Goal: Transaction & Acquisition: Obtain resource

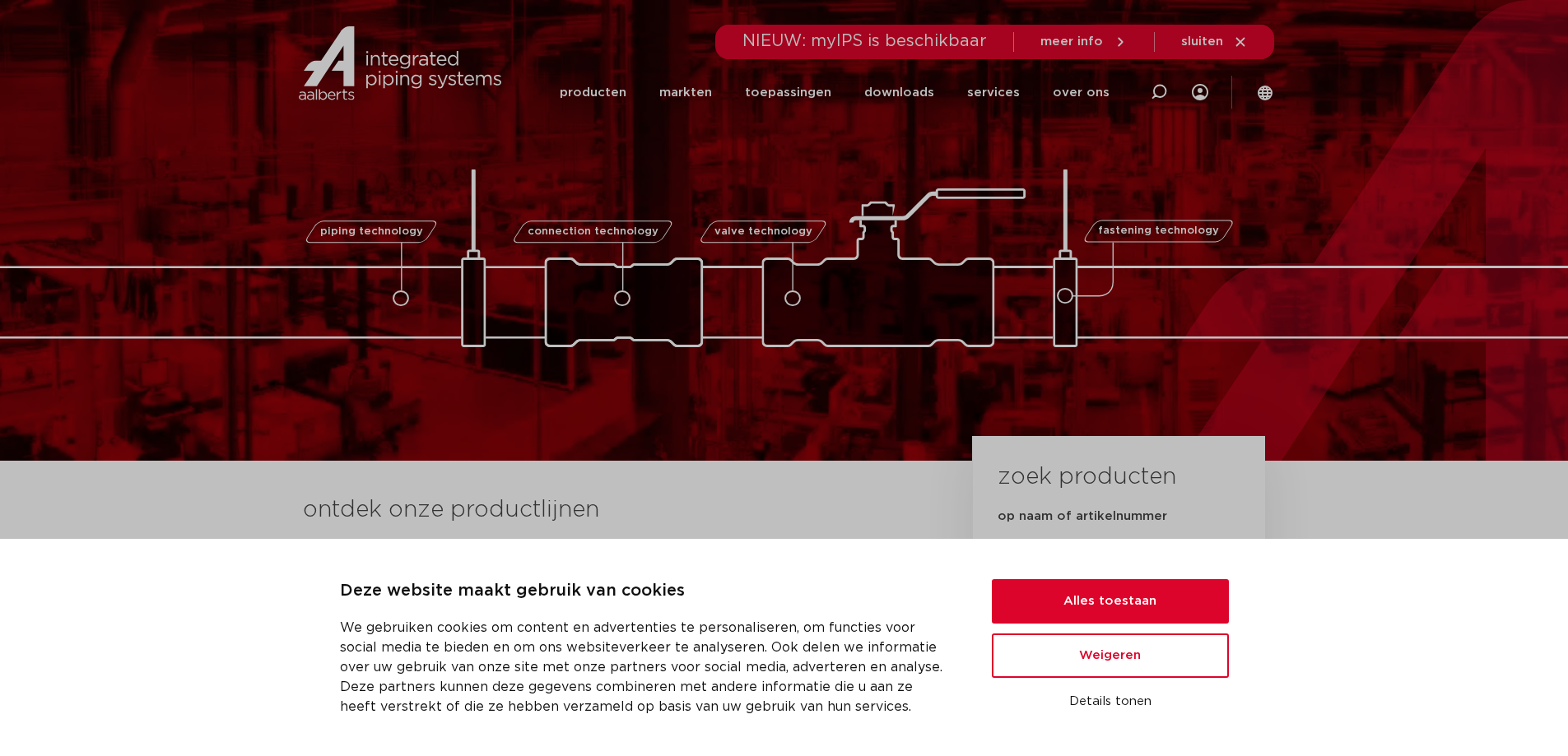
click at [1236, 35] on icon at bounding box center [1239, 41] width 15 height 15
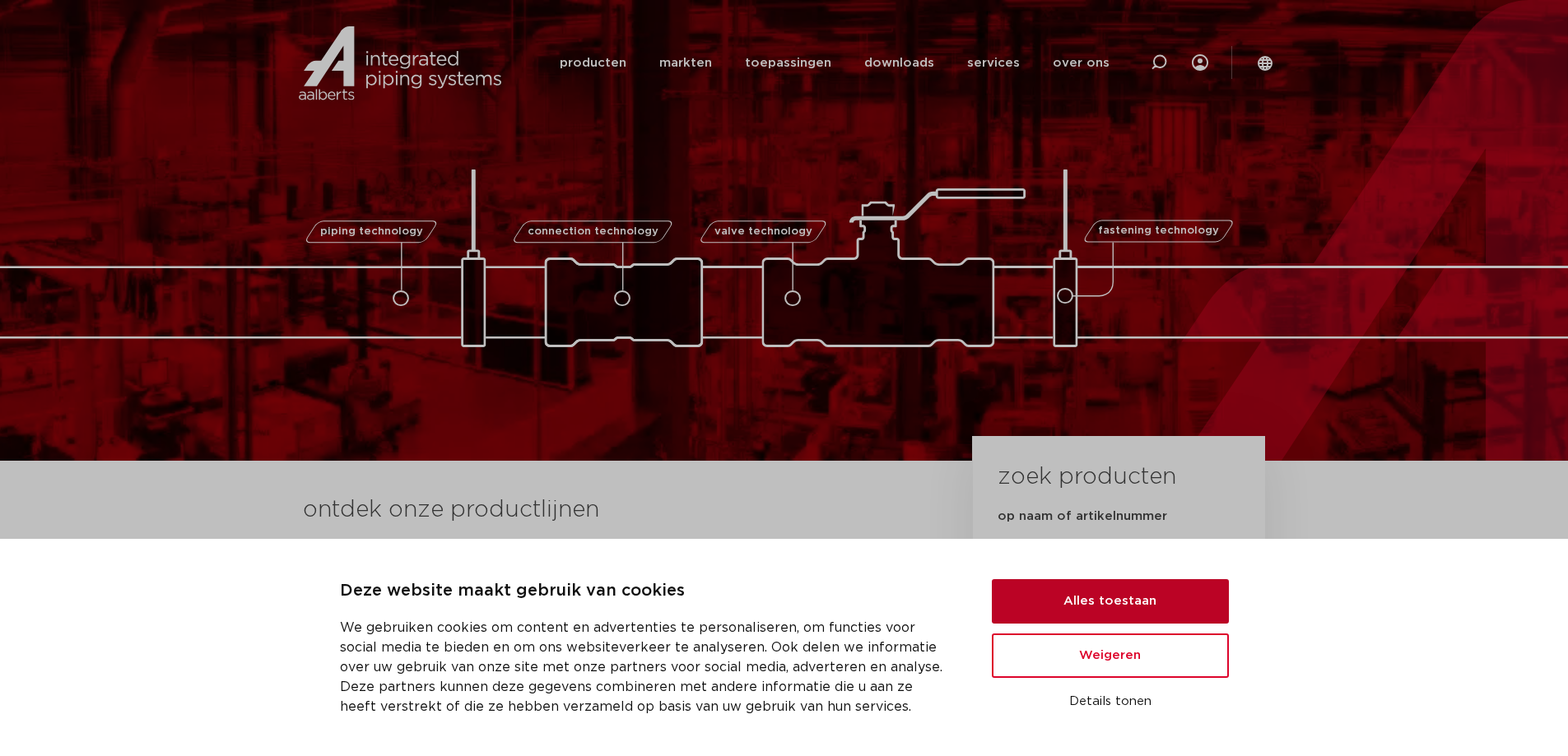
click at [1101, 595] on button "Alles toestaan" at bounding box center [1110, 601] width 237 height 44
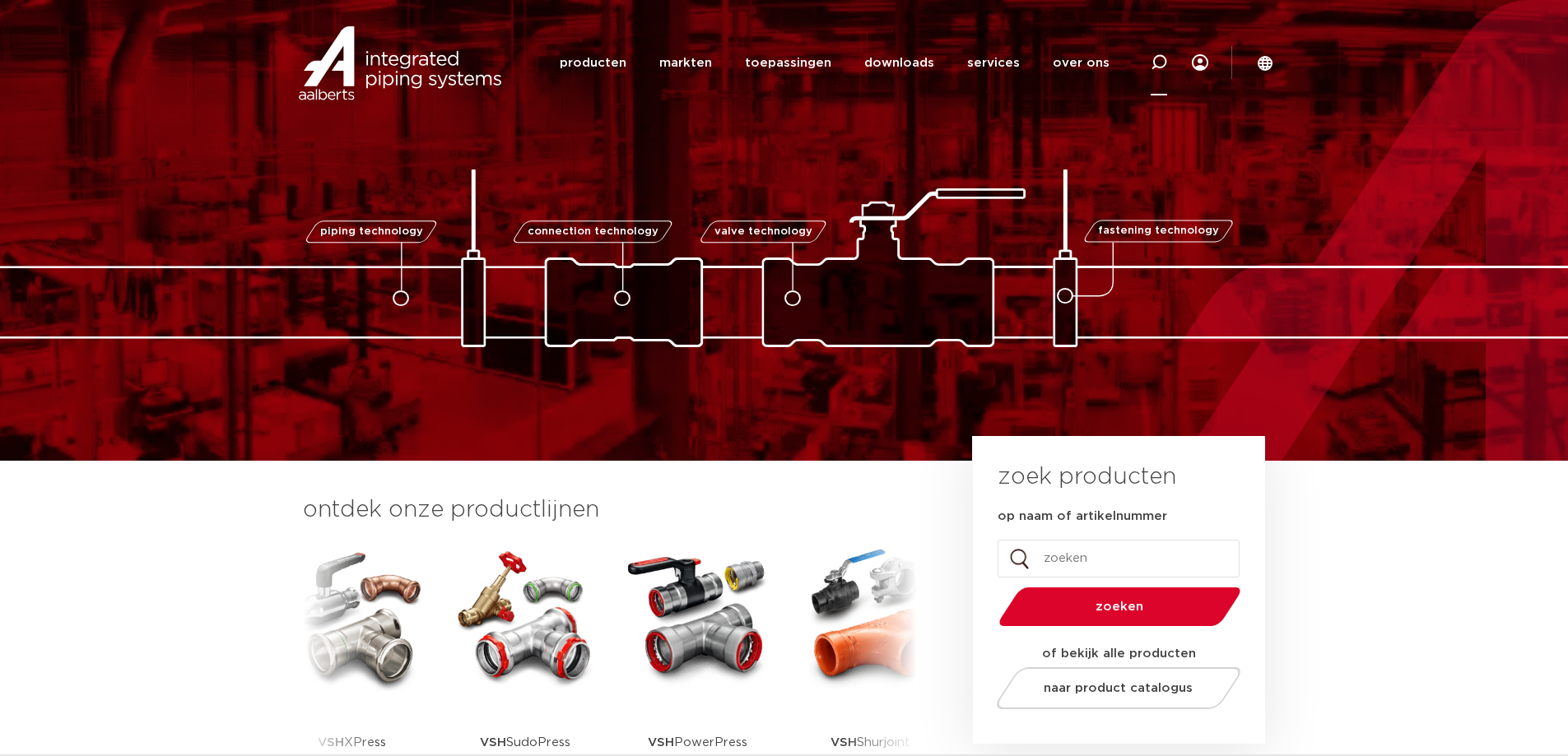
click at [1154, 65] on icon at bounding box center [1159, 62] width 17 height 17
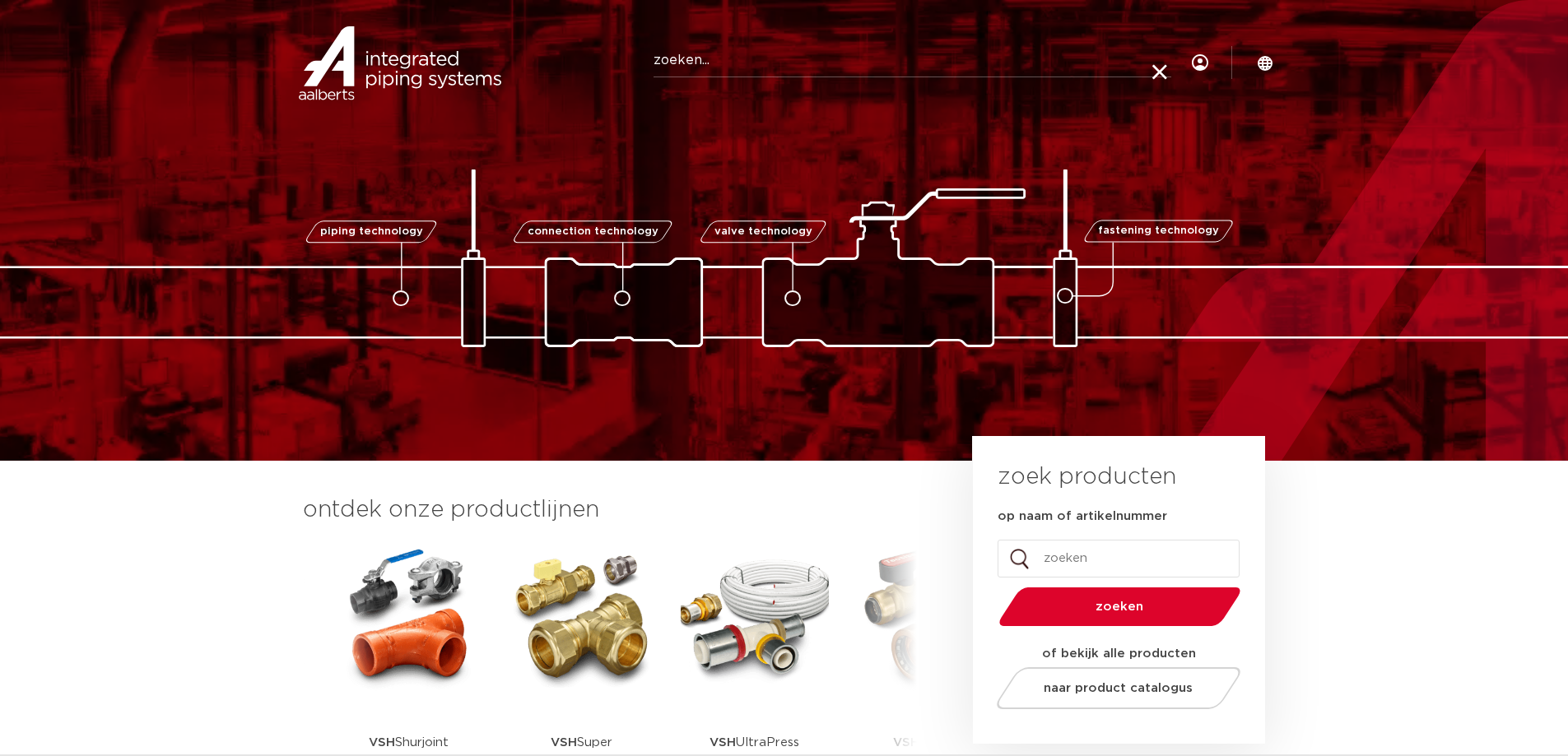
click at [779, 72] on input "Zoeken" at bounding box center [912, 60] width 517 height 32
type input "6192331"
click button "Zoeken" at bounding box center [0, 0] width 0 height 0
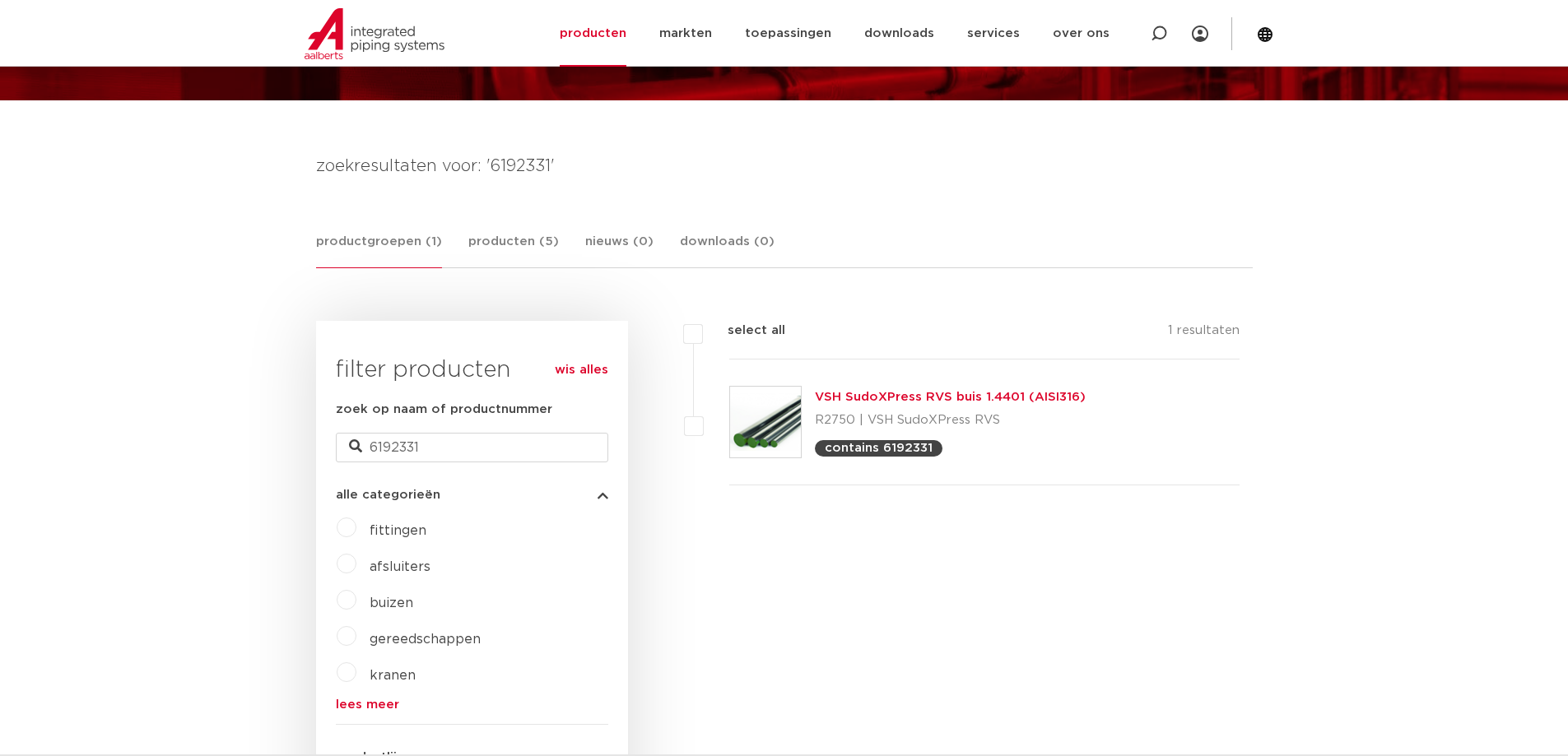
click at [907, 395] on link "VSH SudoXPress RVS buis 1.4401 (AISI316)" at bounding box center [949, 396] width 271 height 13
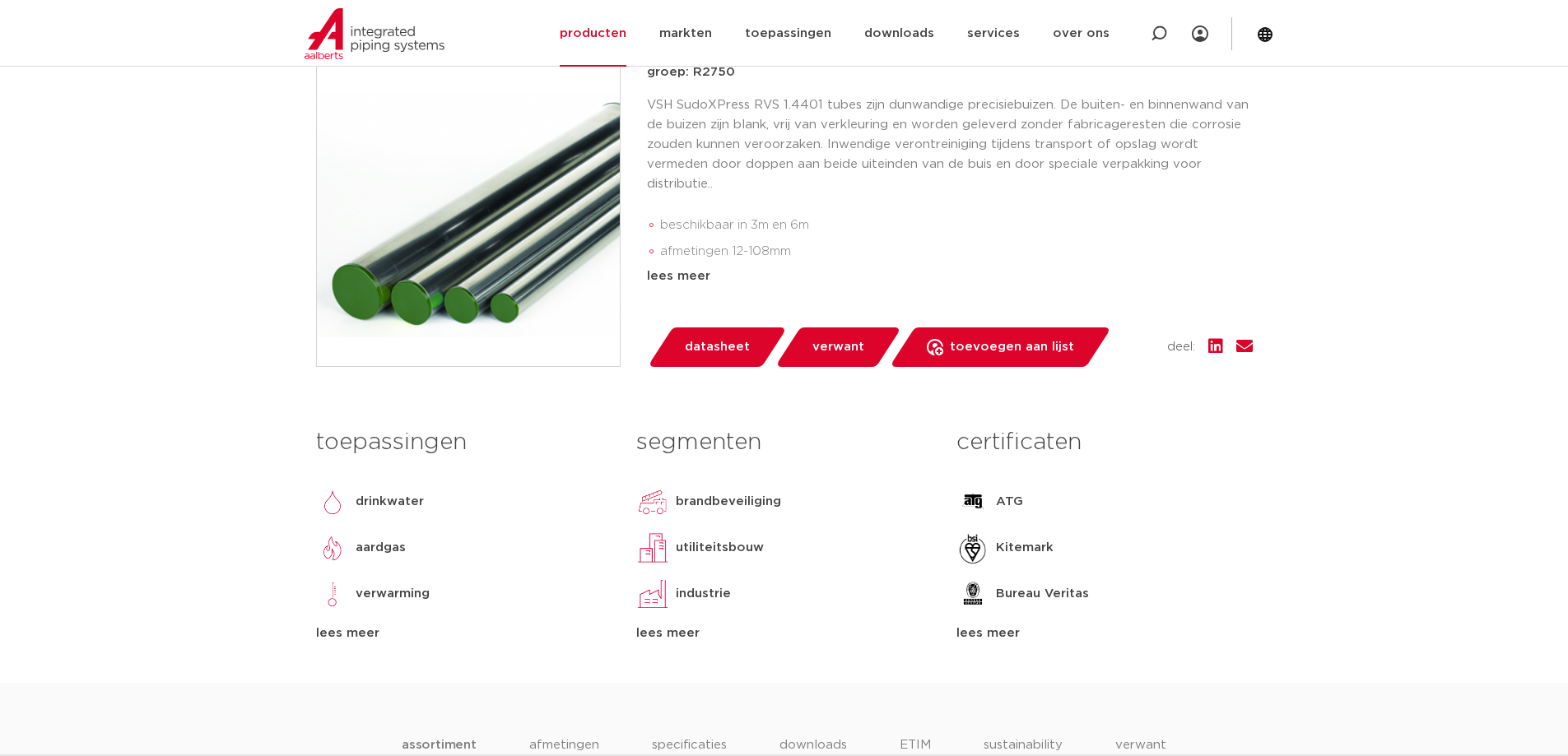
click at [972, 360] on span "toevoegen aan lijst" at bounding box center [1012, 347] width 124 height 27
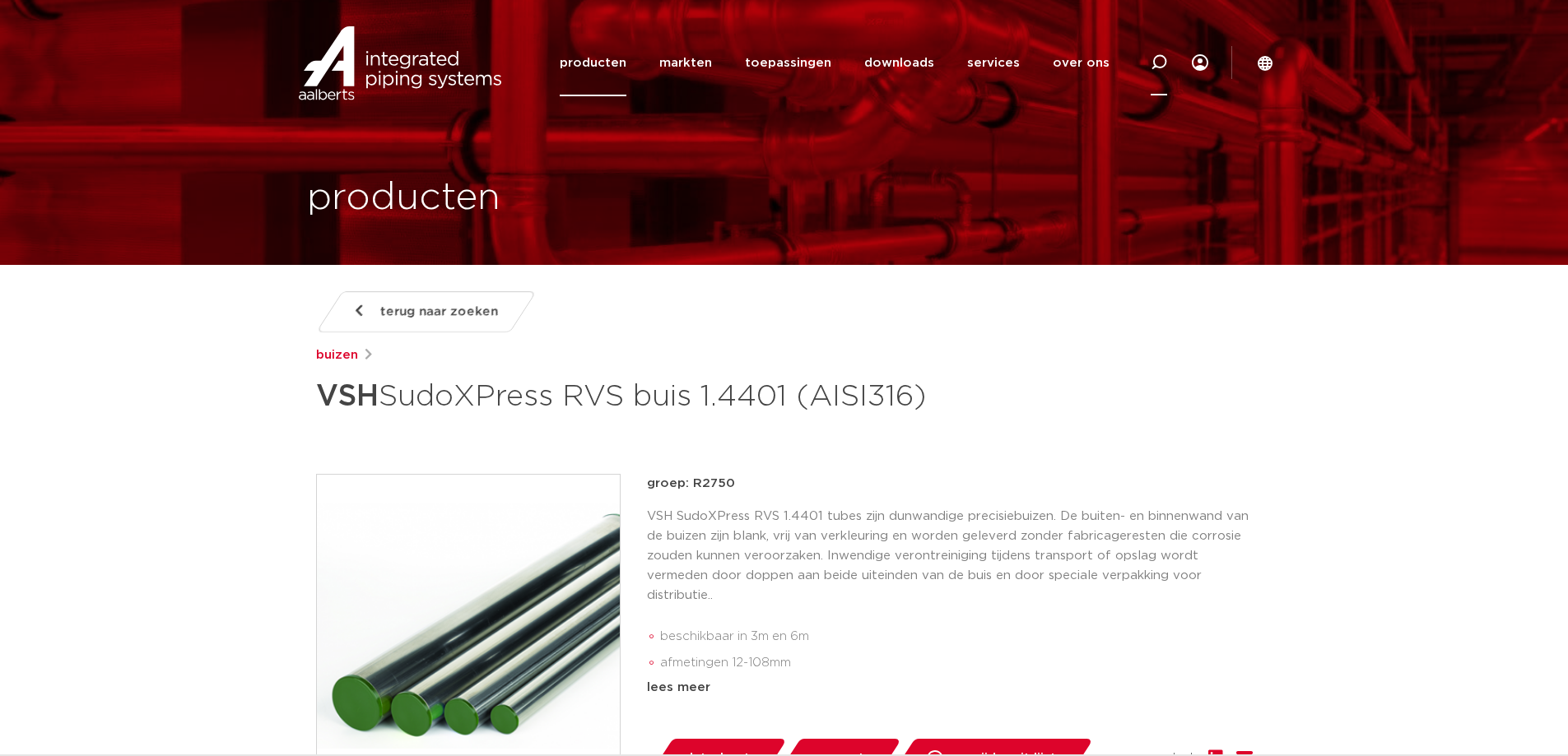
click at [1158, 60] on icon at bounding box center [1159, 62] width 17 height 17
type input "6117947"
click button "Zoeken" at bounding box center [0, 0] width 0 height 0
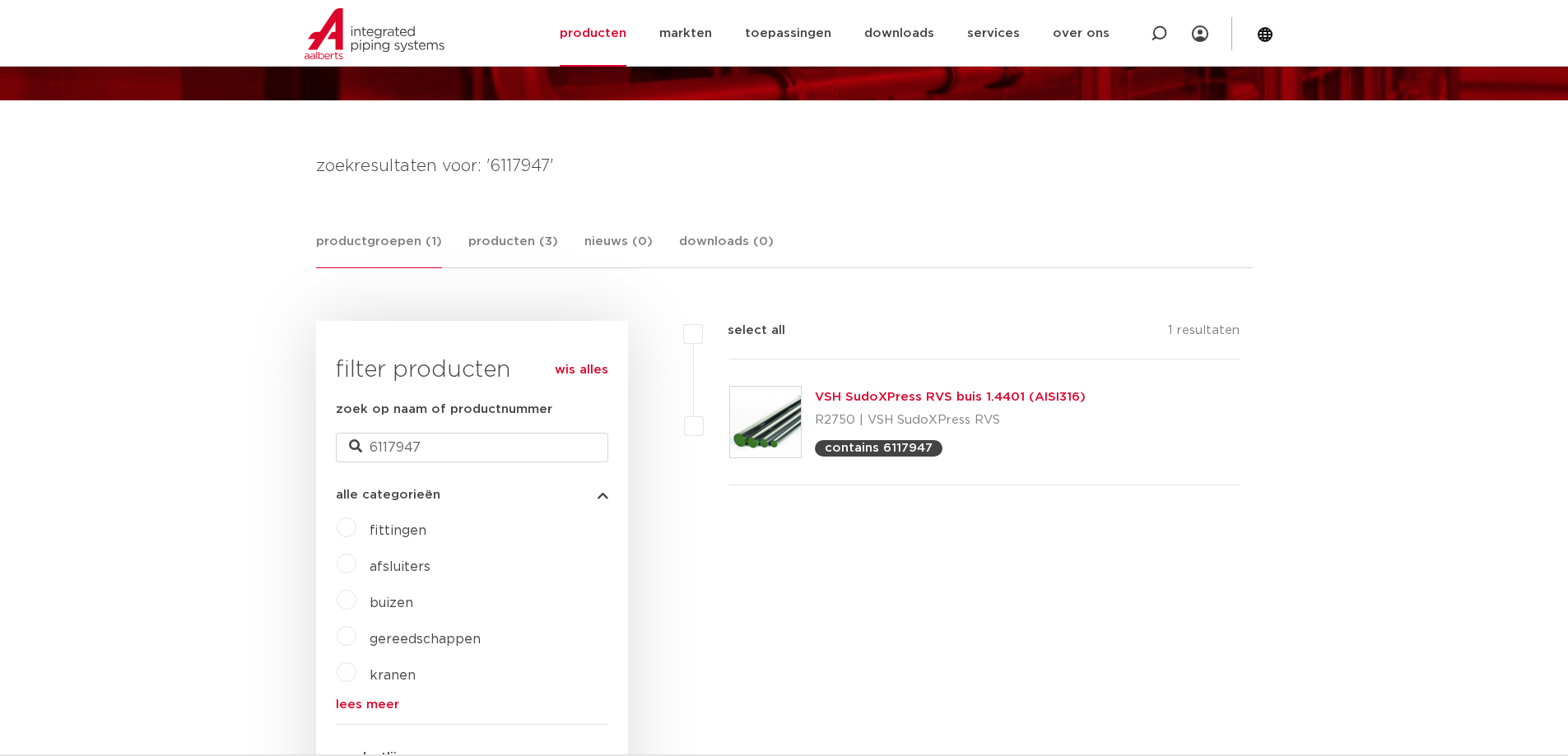
click at [878, 398] on link "VSH SudoXPress RVS buis 1.4401 (AISI316)" at bounding box center [949, 396] width 271 height 13
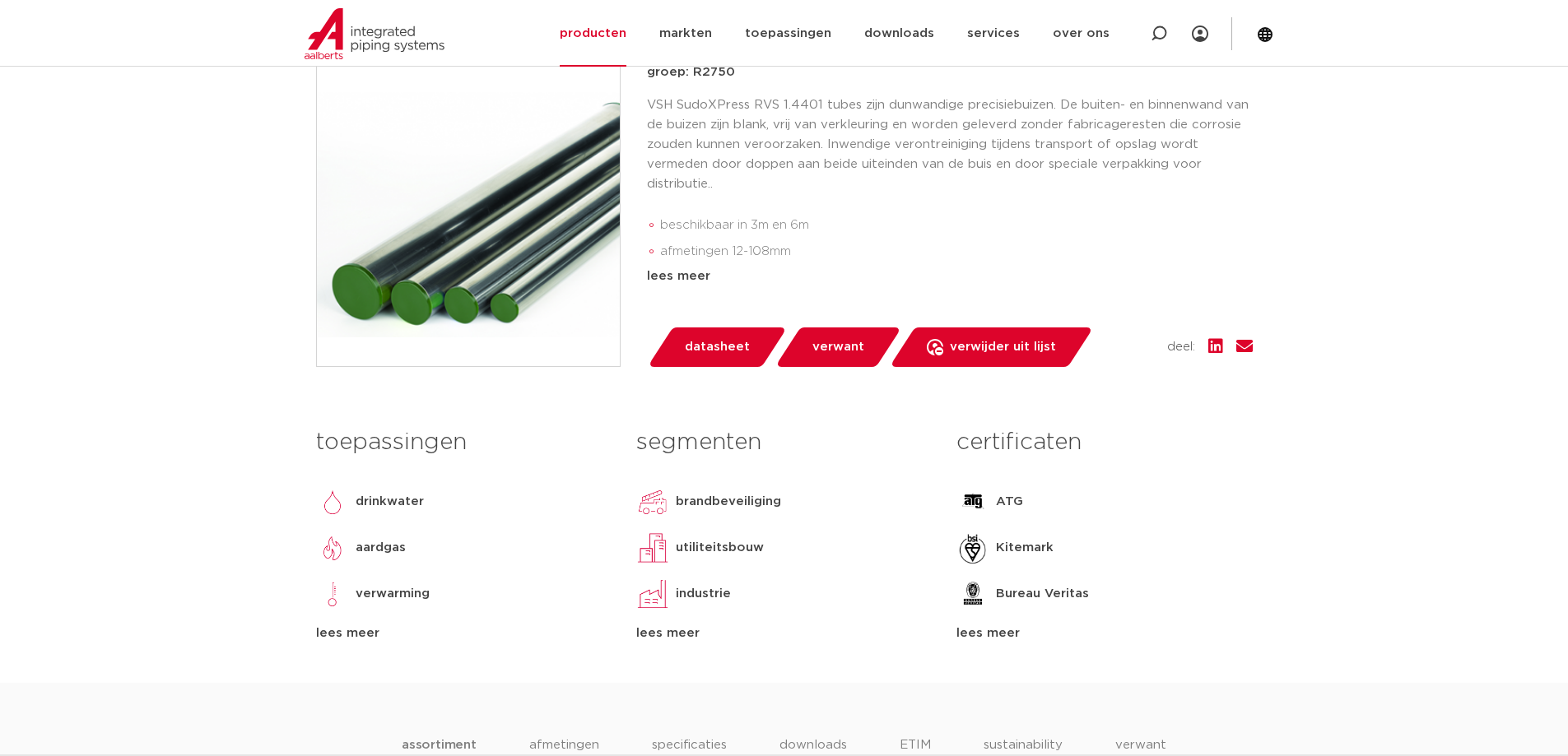
click at [834, 360] on span "verwant" at bounding box center [838, 347] width 52 height 27
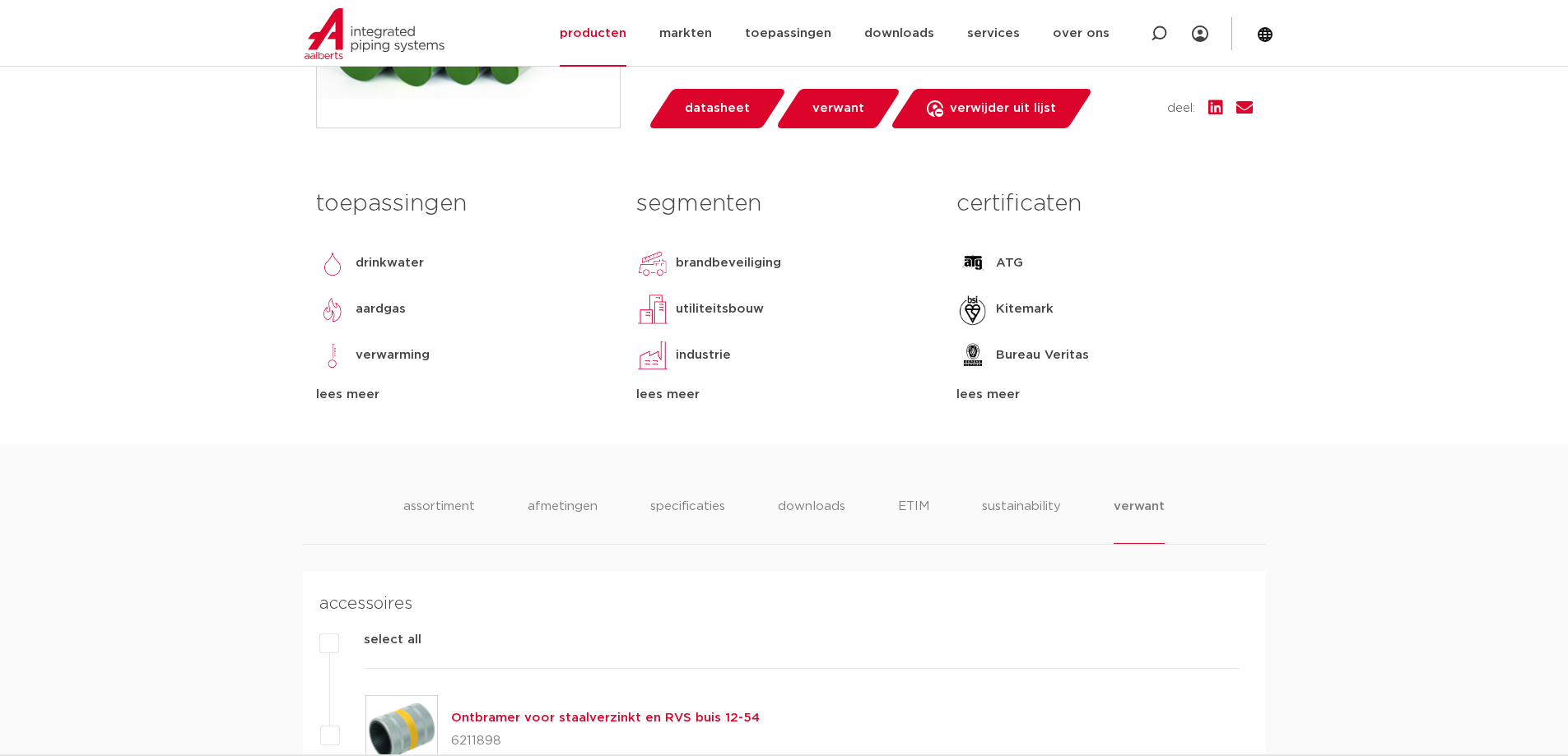
scroll to position [640, 0]
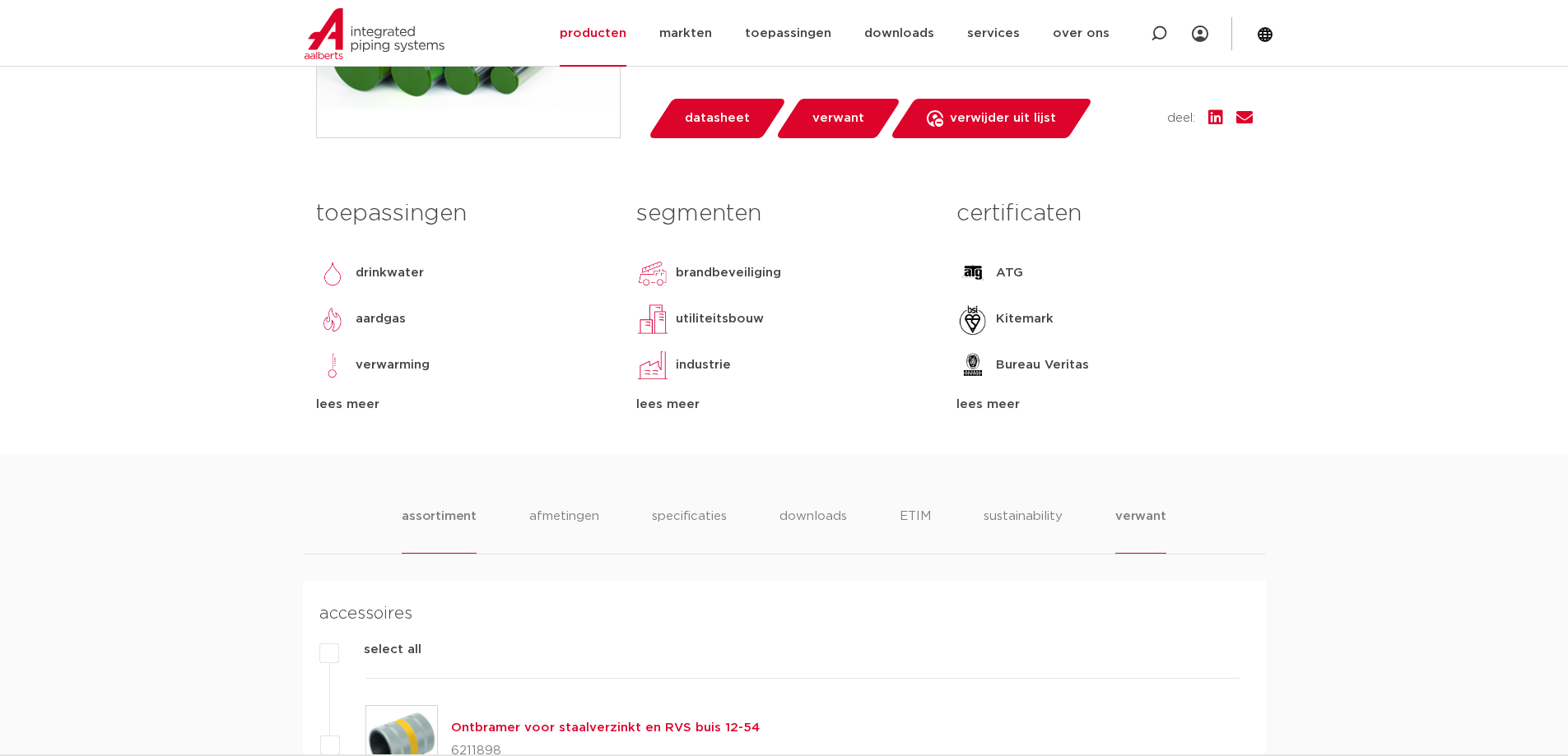
click at [455, 553] on li "assortiment" at bounding box center [439, 530] width 75 height 47
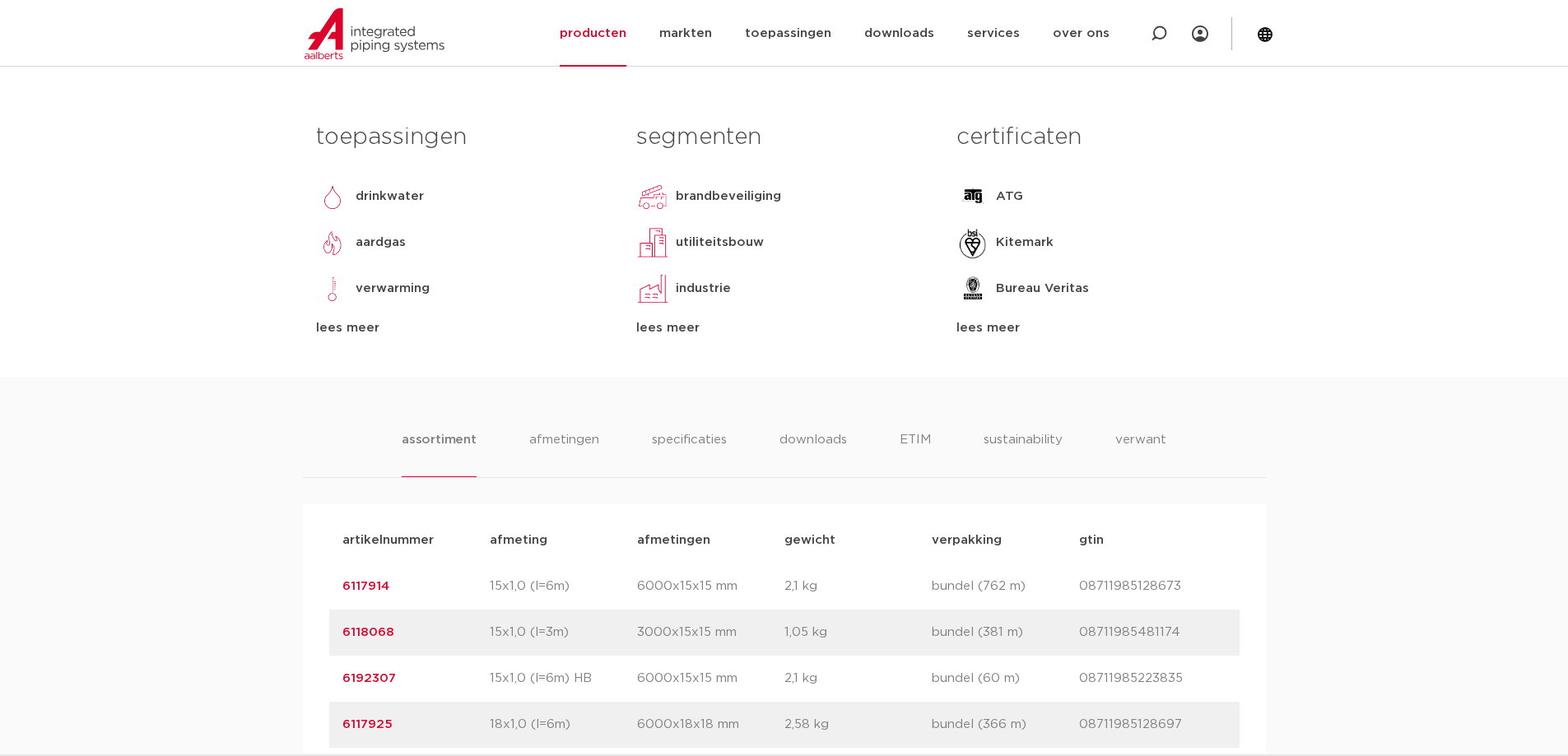
scroll to position [740, 0]
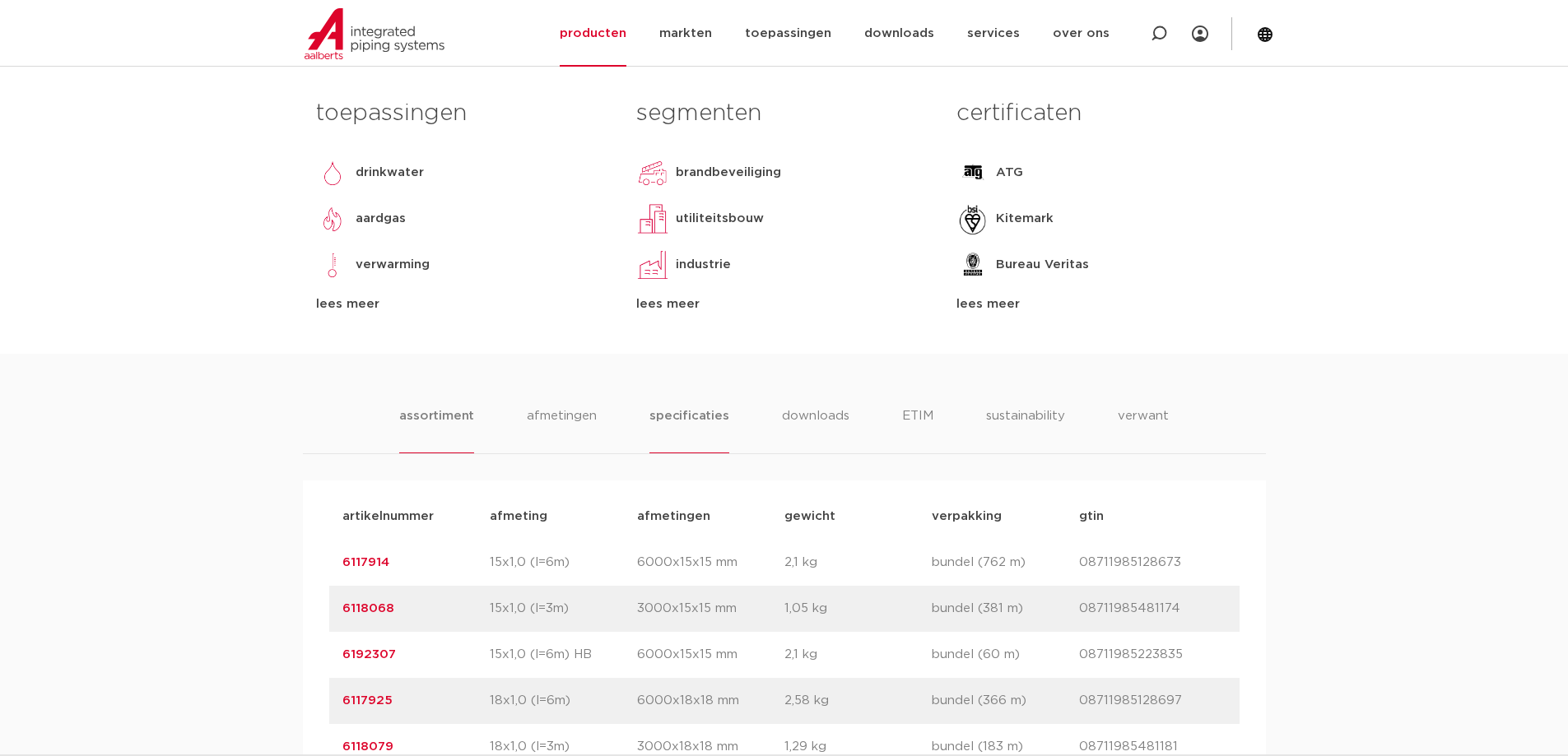
click at [668, 452] on li "specificaties" at bounding box center [689, 430] width 79 height 47
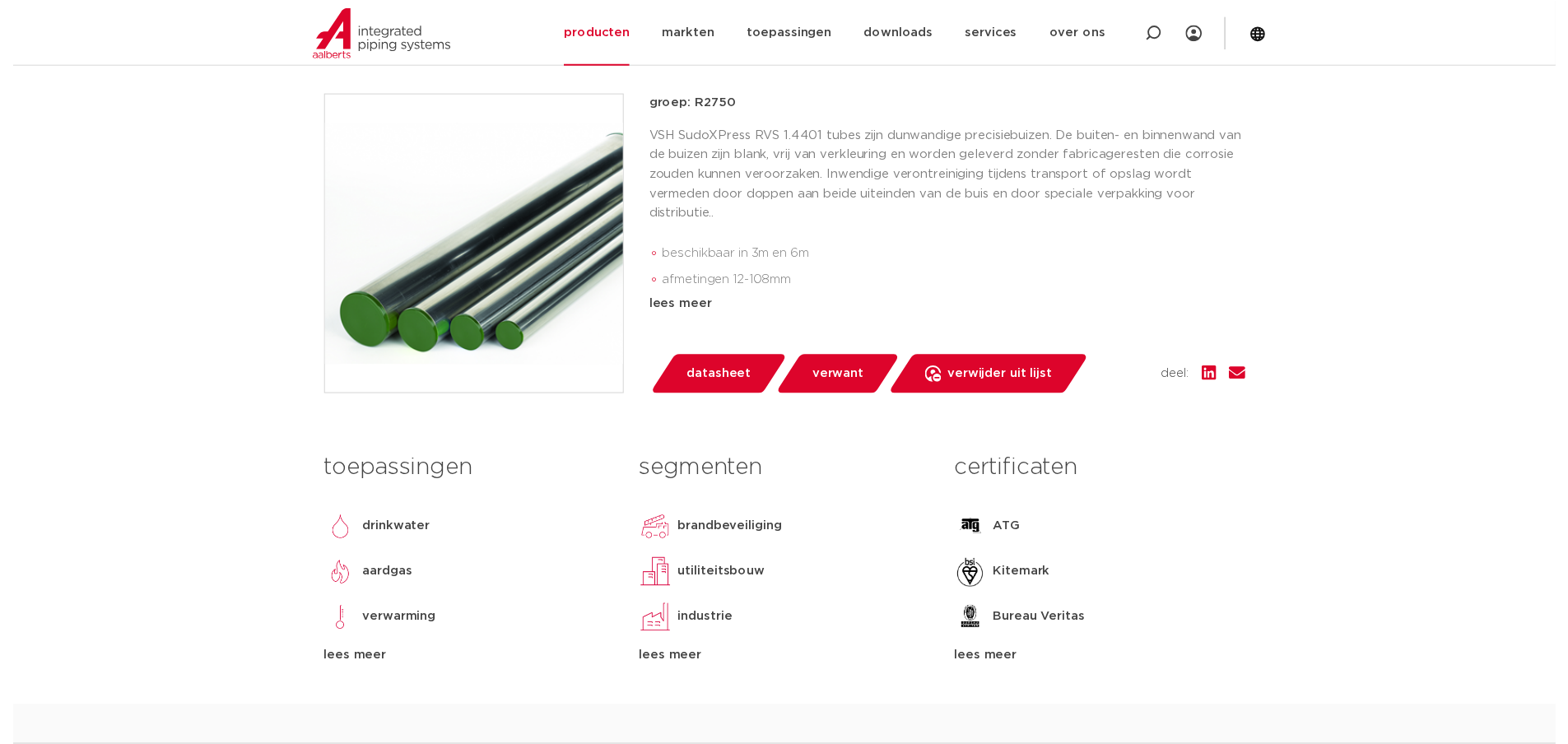
scroll to position [330, 0]
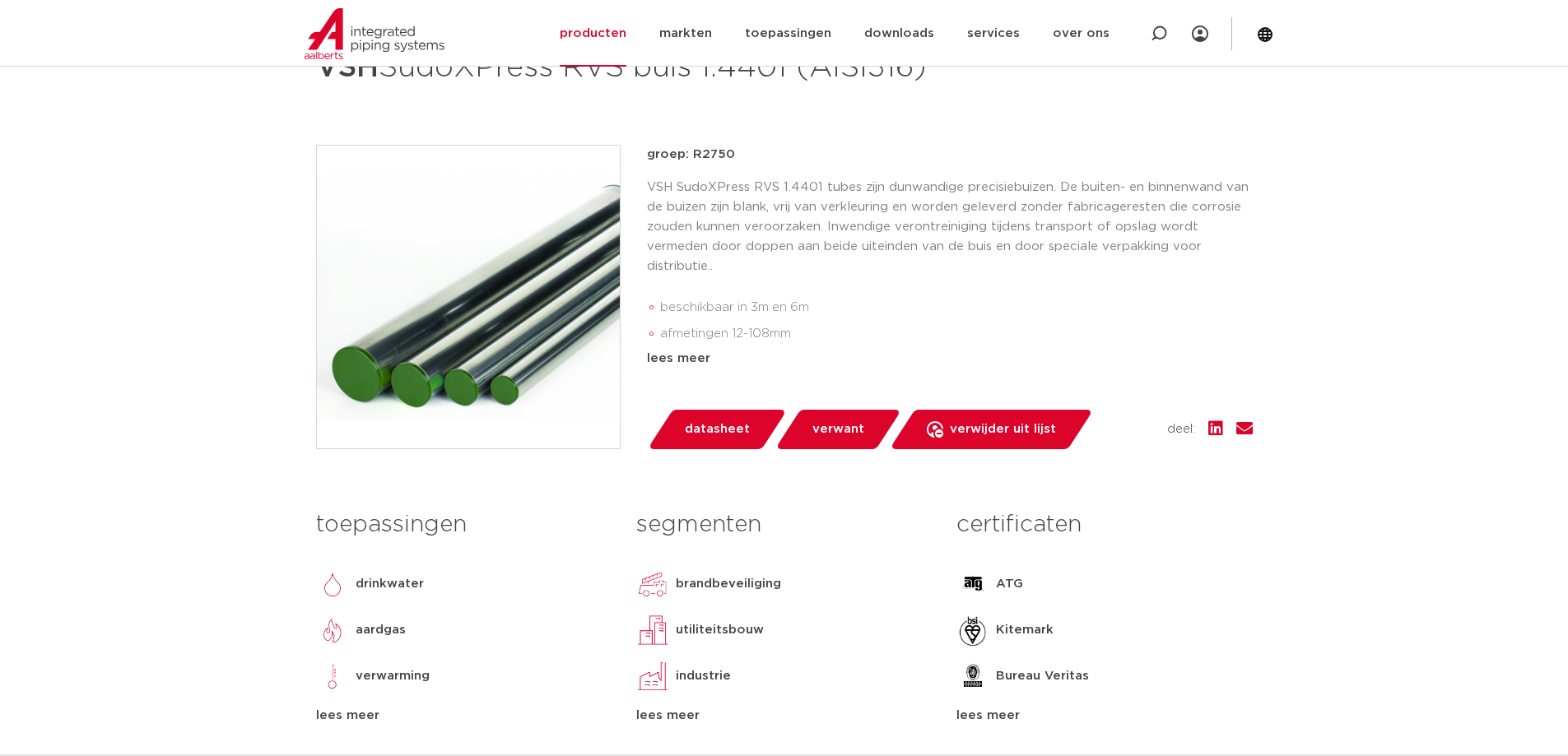
click at [725, 442] on span "datasheet" at bounding box center [717, 429] width 65 height 27
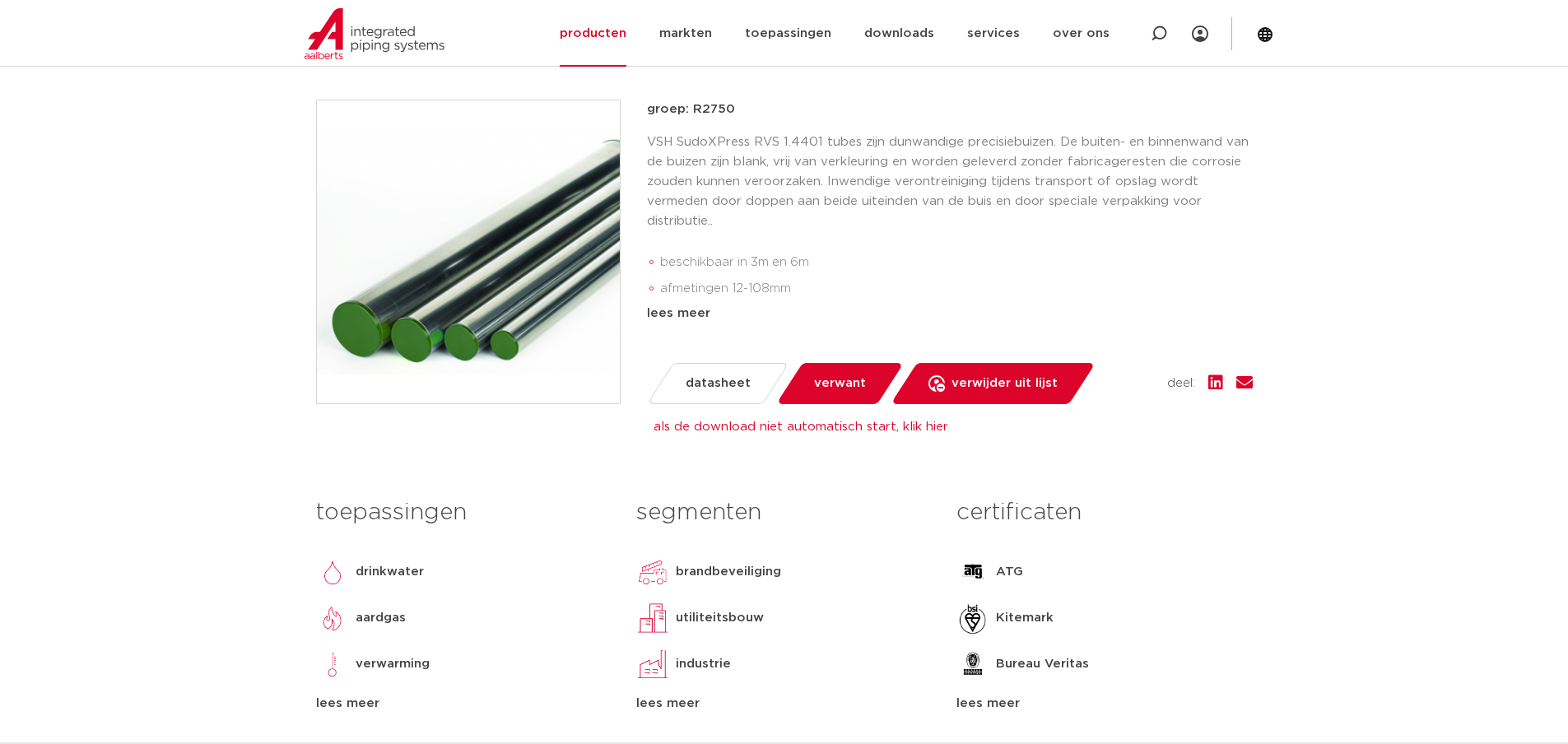
scroll to position [411, 0]
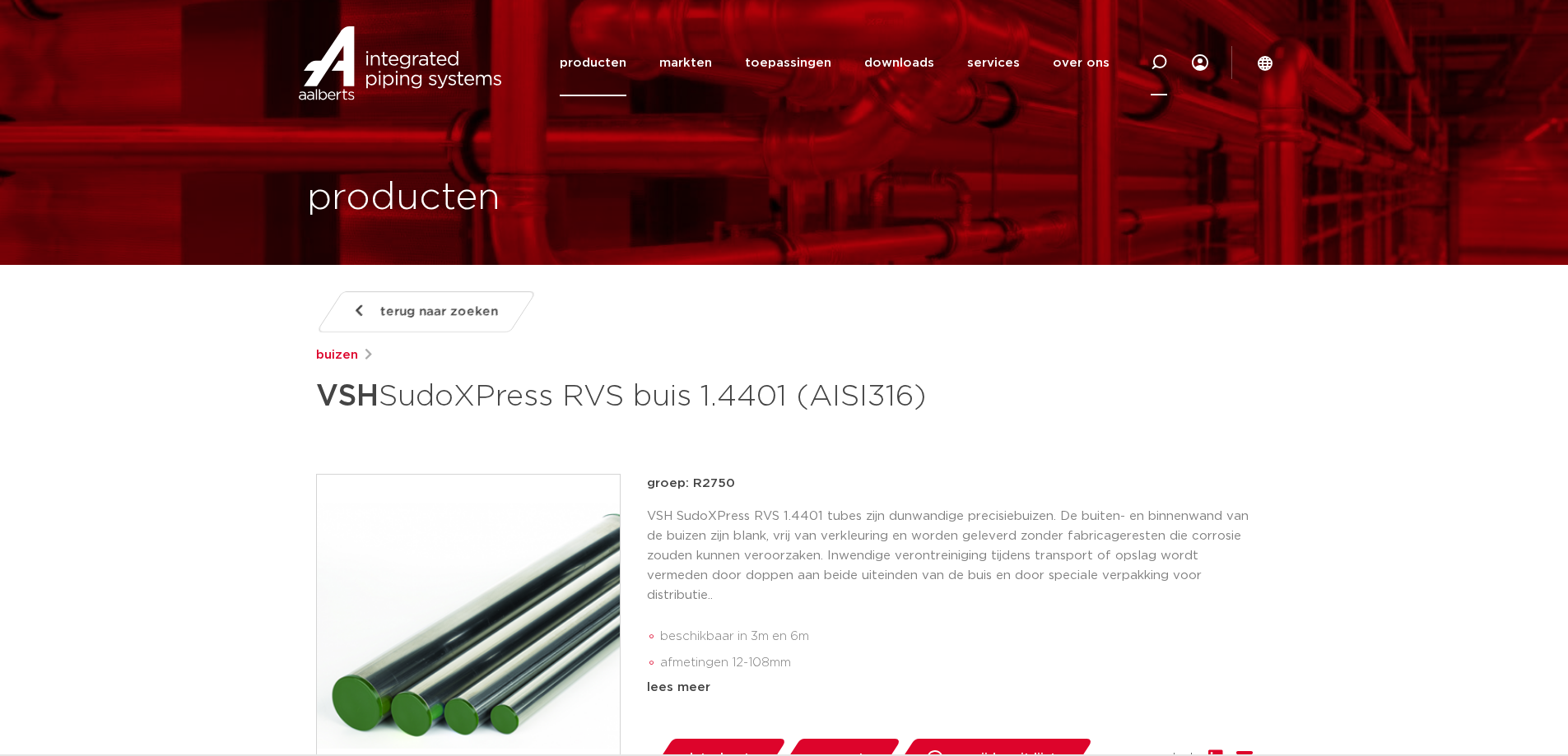
click at [1156, 56] on icon at bounding box center [1159, 62] width 17 height 17
type input "6192439"
click button "Zoeken" at bounding box center [0, 0] width 0 height 0
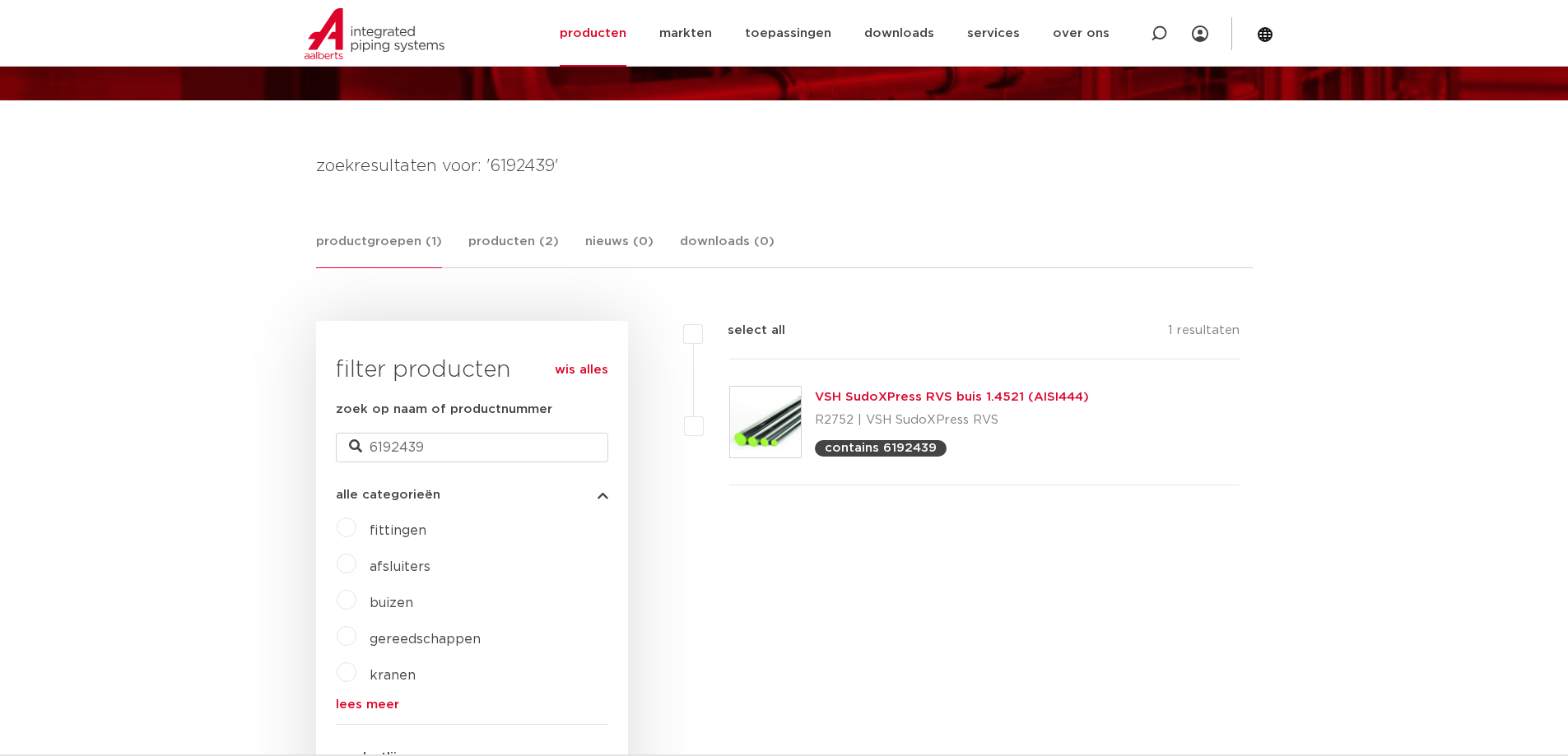
click at [781, 413] on img at bounding box center [765, 422] width 71 height 71
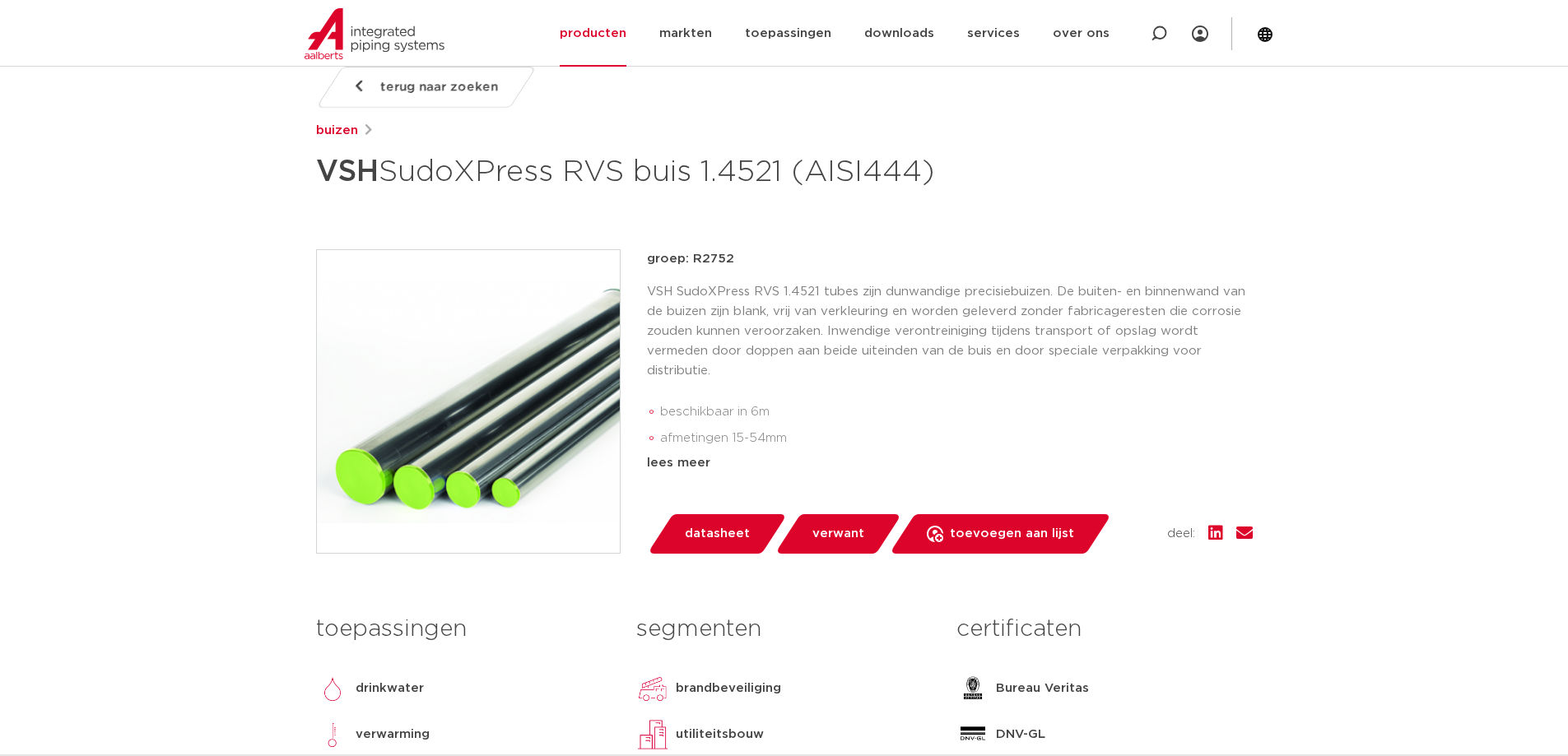
scroll to position [247, 0]
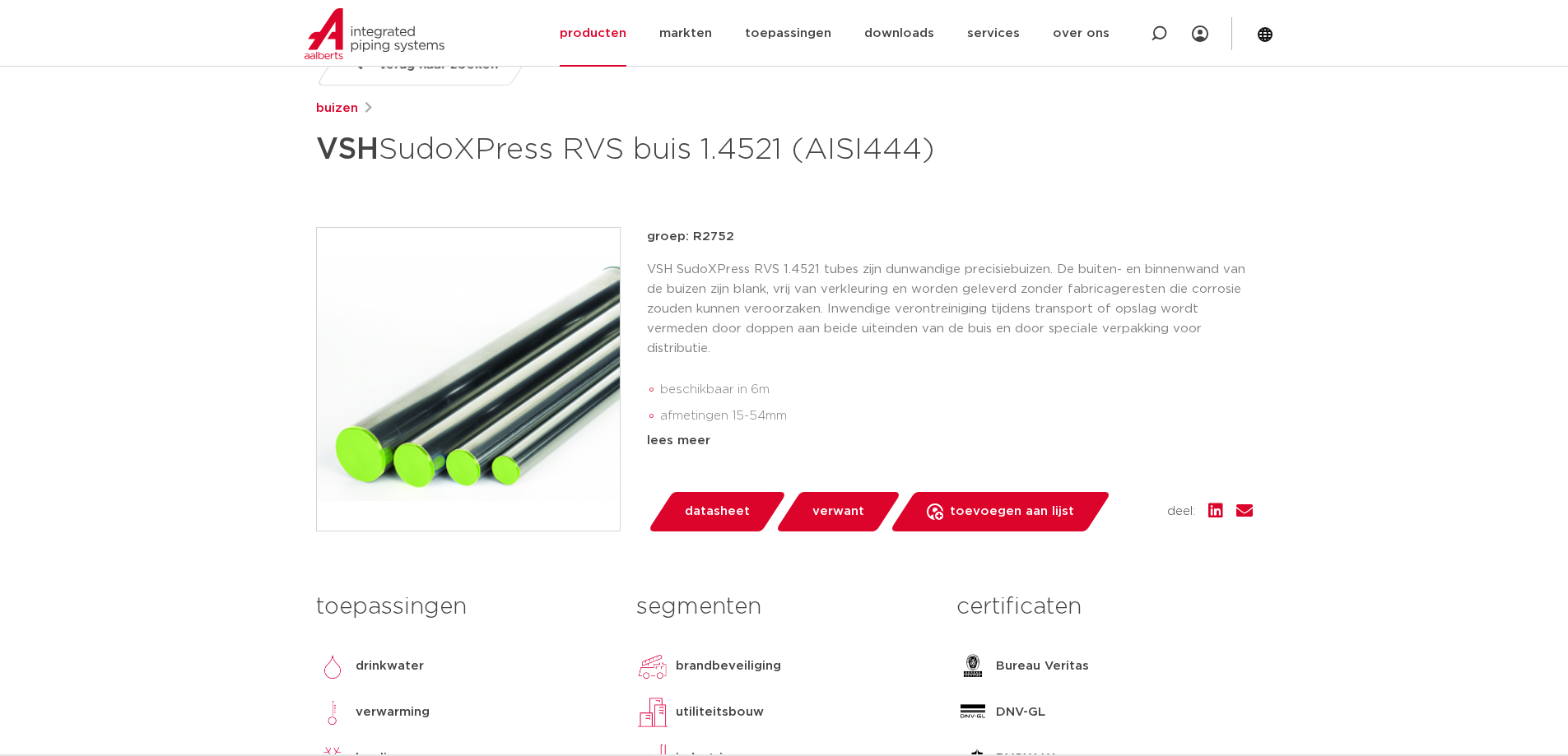
click at [964, 525] on span "toevoegen aan lijst" at bounding box center [1012, 511] width 124 height 27
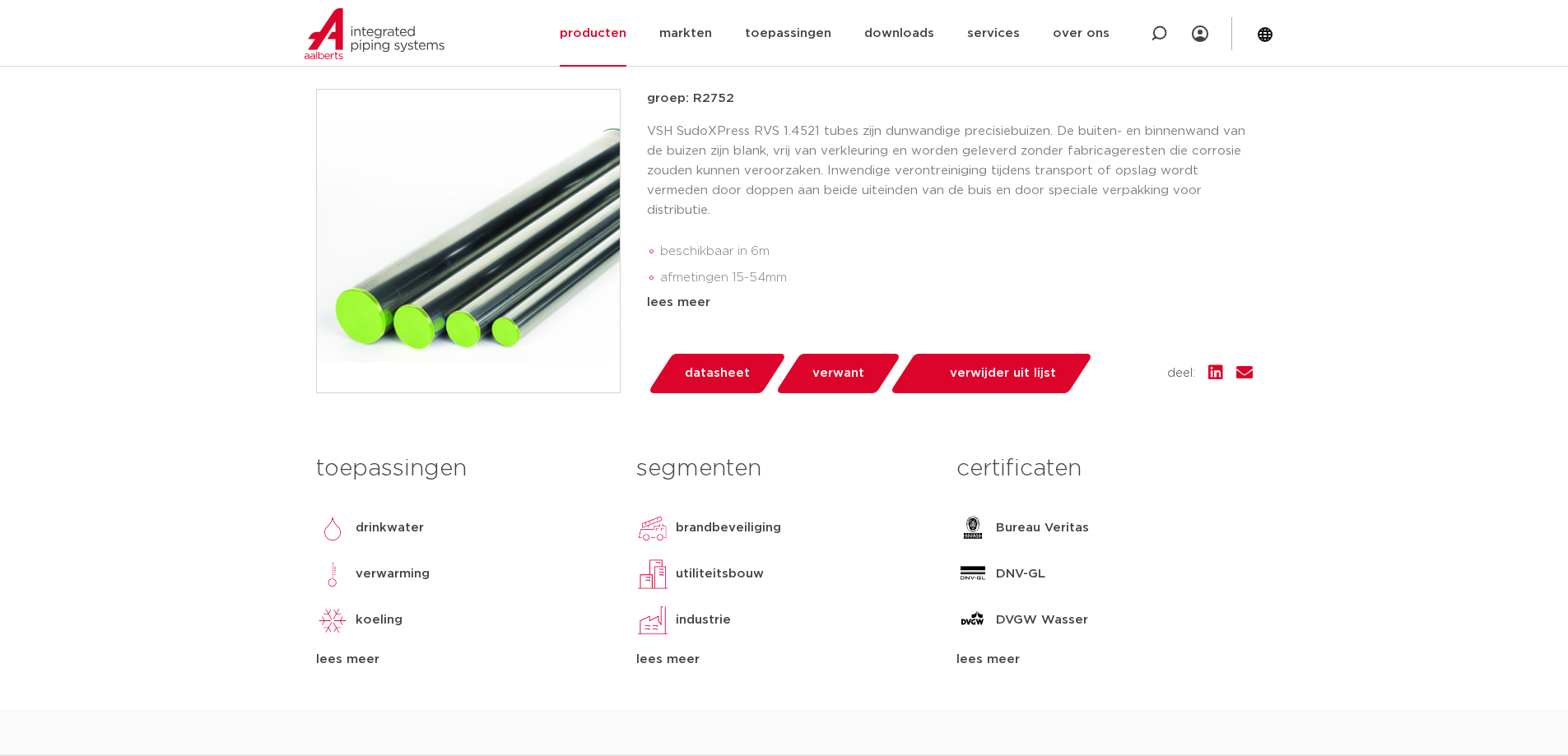
scroll to position [411, 0]
